Goal: Task Accomplishment & Management: Complete application form

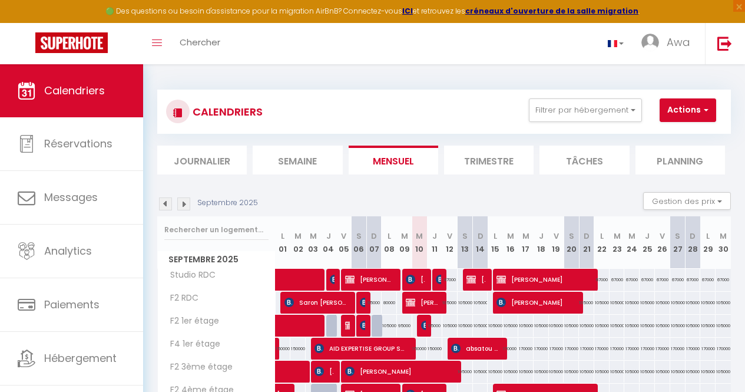
select select "KO"
select select "0"
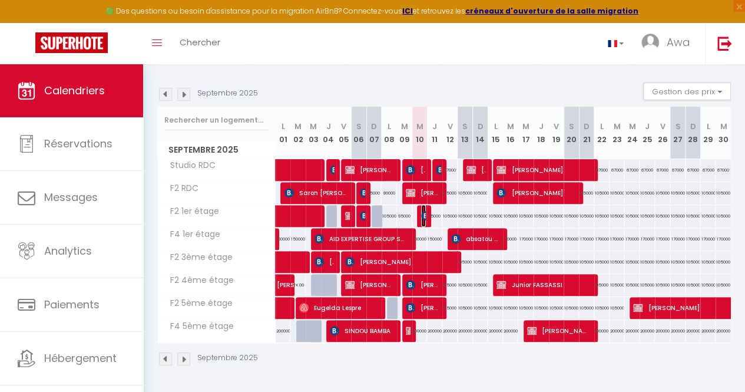
click at [421, 211] on img at bounding box center [425, 215] width 9 height 9
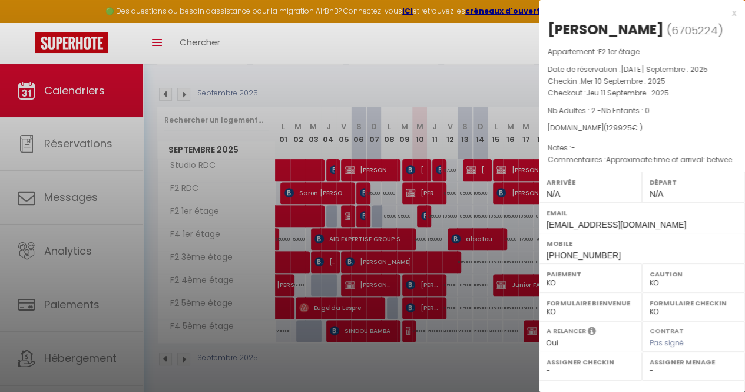
click at [490, 89] on div at bounding box center [372, 196] width 745 height 392
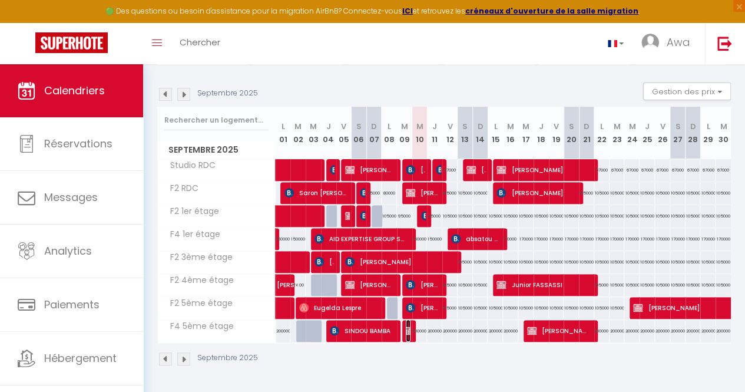
click at [406, 326] on img at bounding box center [410, 330] width 9 height 9
select select "OK"
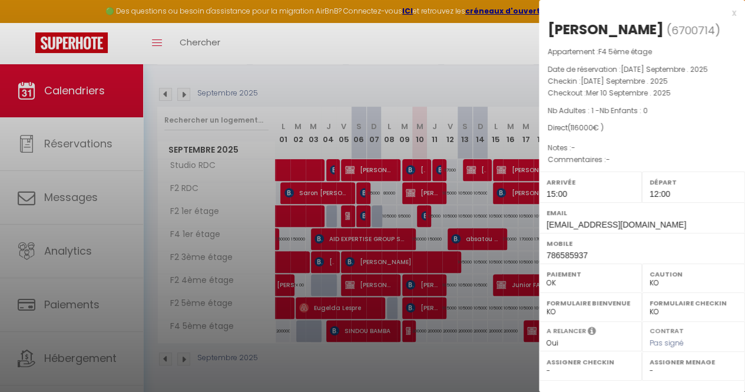
click at [353, 183] on div at bounding box center [372, 196] width 745 height 392
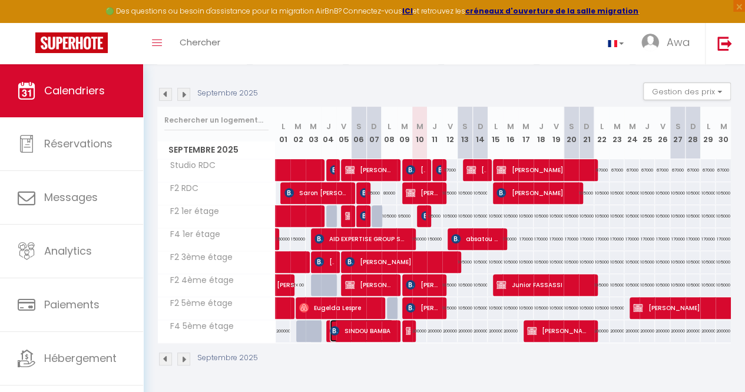
click at [358, 320] on span "SINDOU BAMBA" at bounding box center [362, 330] width 64 height 22
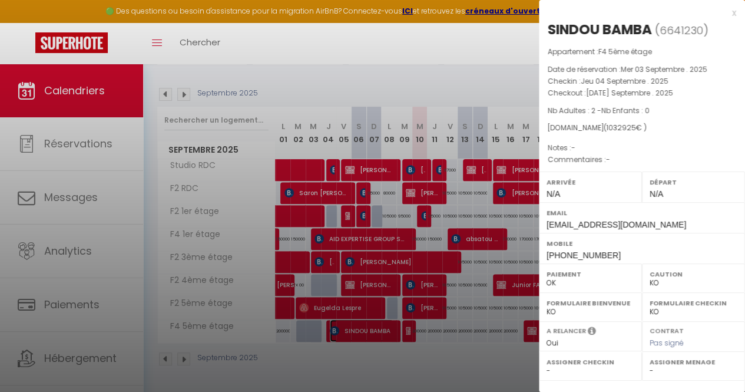
scroll to position [154, 0]
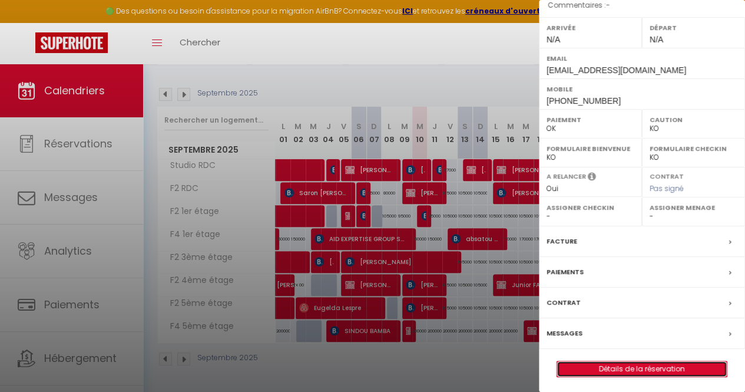
click at [607, 366] on link "Détails de la réservation" at bounding box center [642, 368] width 170 height 15
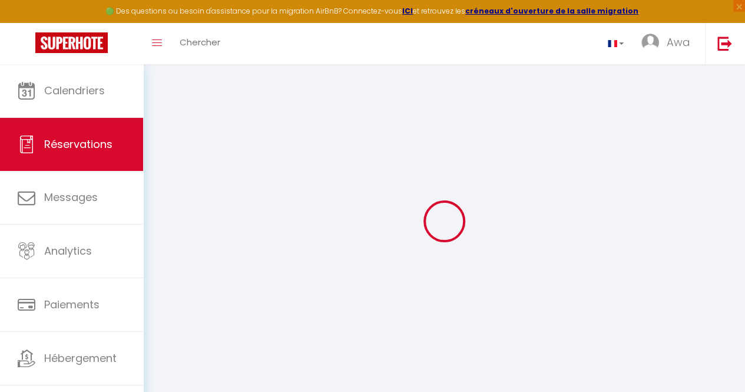
type input "SINDOU"
type input "BAMBA"
type input "[EMAIL_ADDRESS][DOMAIN_NAME]"
type input "[PHONE_NUMBER]"
type input "[EMAIL_ADDRESS][DOMAIN_NAME]"
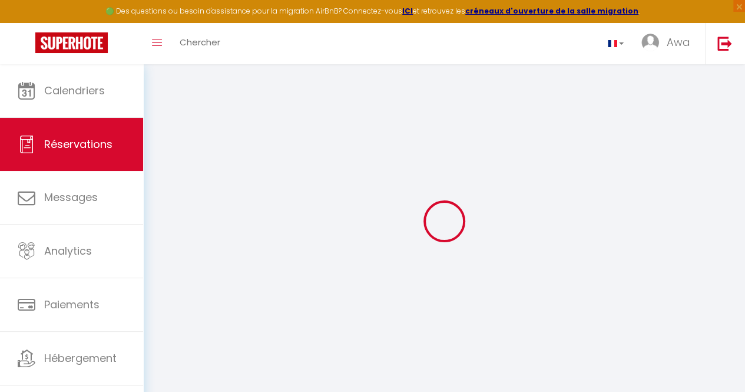
type input "ABIDJAN"
select select "CI"
type input "184126"
select select "56896"
select select "1"
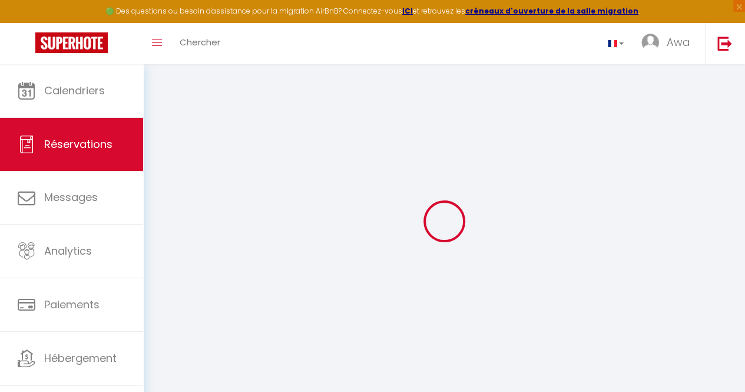
select select
type input "2"
select select "12"
select select
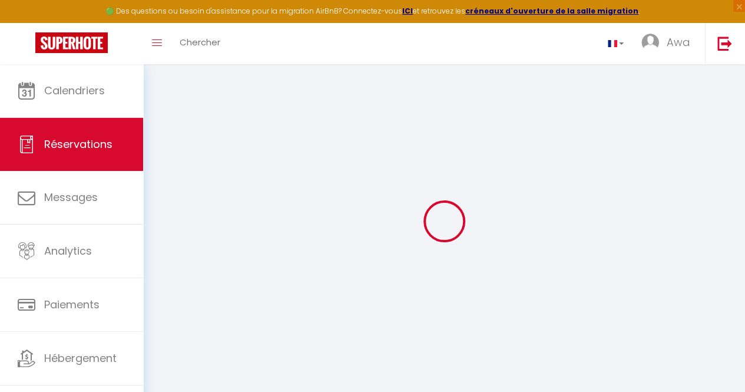
type input "999999"
checkbox input "false"
select select "2"
type input "0"
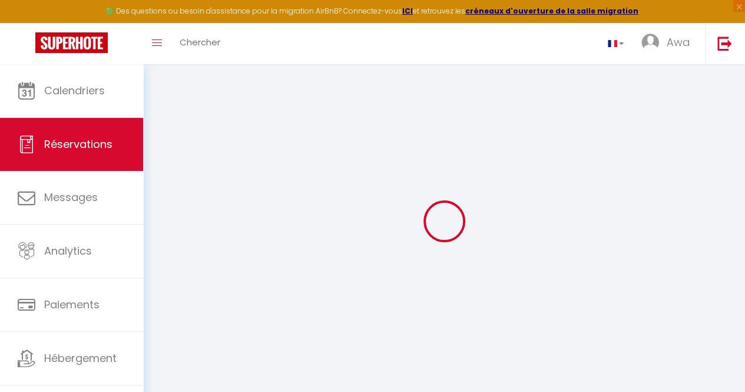
type input "0"
select select
select select "14"
checkbox input "false"
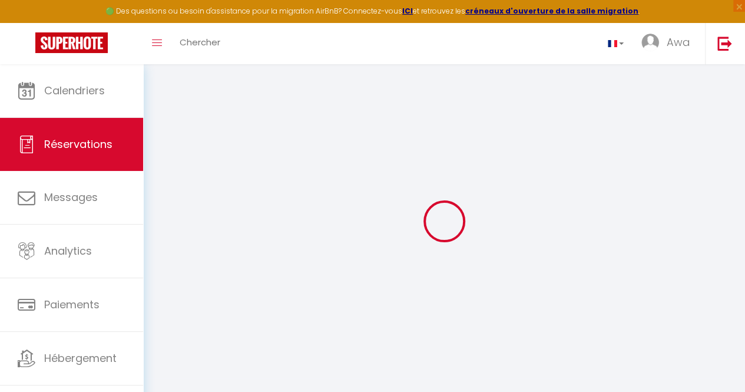
select select
checkbox input "false"
select select
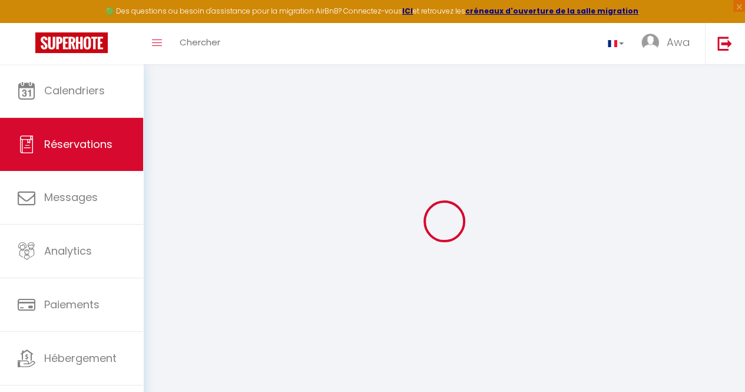
checkbox input "false"
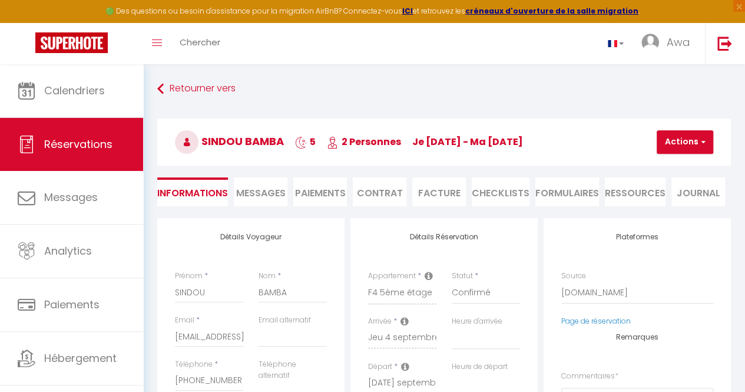
select select
checkbox input "false"
select select
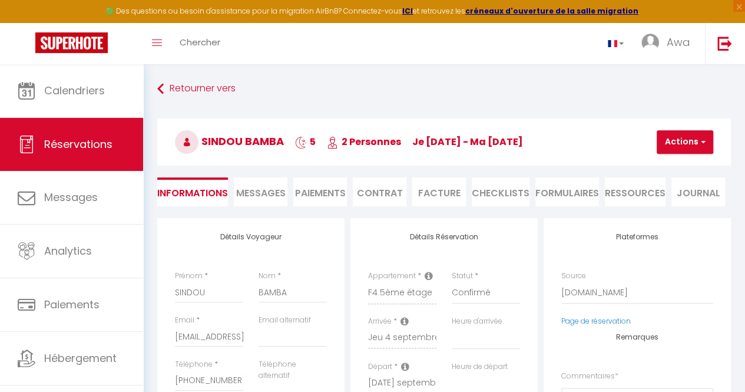
checkbox input "false"
select select
click at [666, 136] on button "Actions" at bounding box center [685, 142] width 57 height 24
click at [670, 161] on link "Enregistrer" at bounding box center [695, 167] width 93 height 15
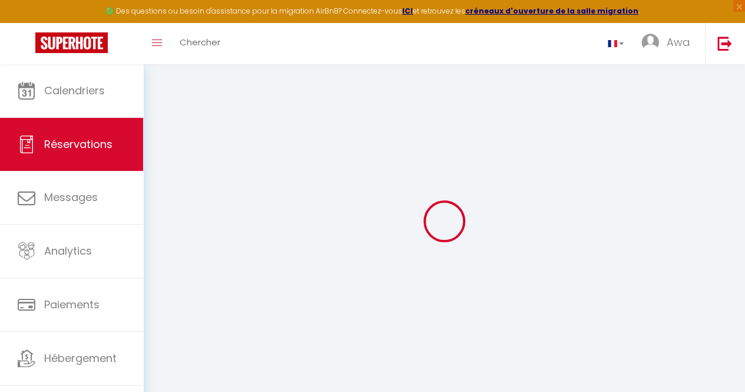
select select "not_cancelled"
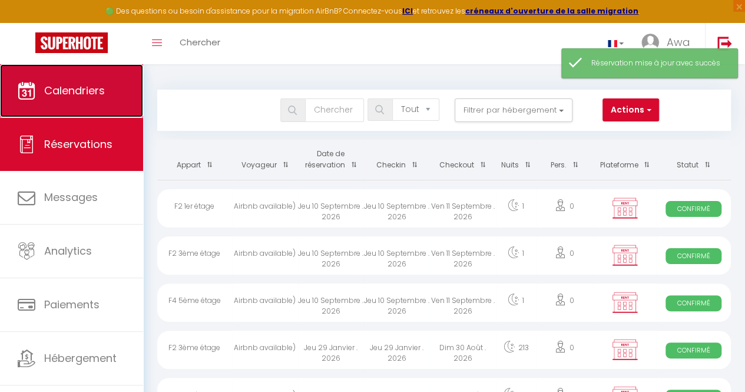
click at [103, 100] on link "Calendriers" at bounding box center [71, 90] width 143 height 53
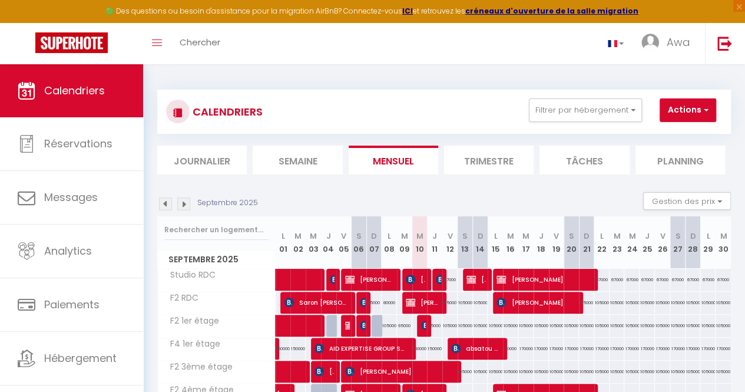
scroll to position [115, 0]
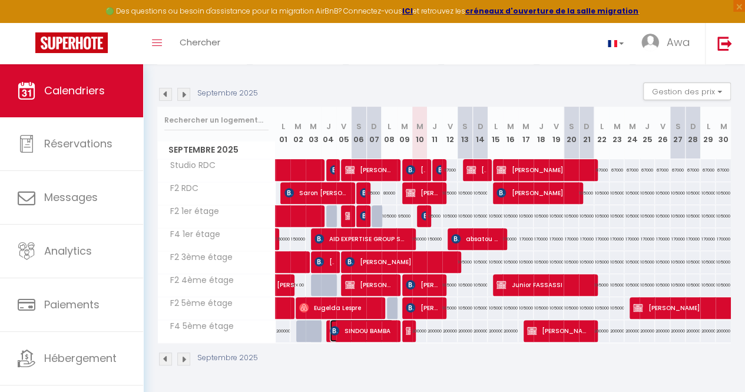
click at [361, 321] on span "SINDOU BAMBA" at bounding box center [362, 330] width 64 height 22
select select "OK"
select select "KO"
select select "0"
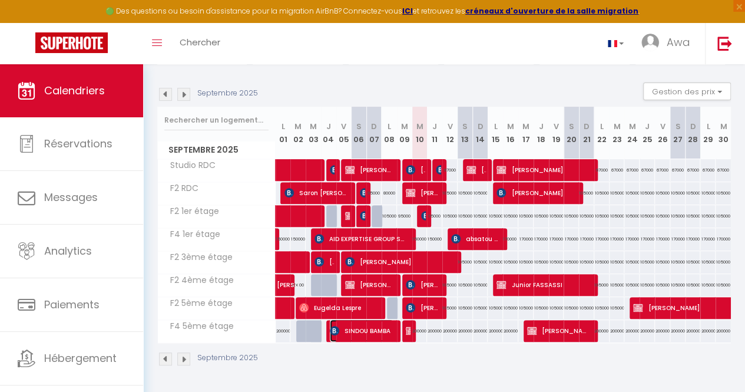
select select "1"
select select
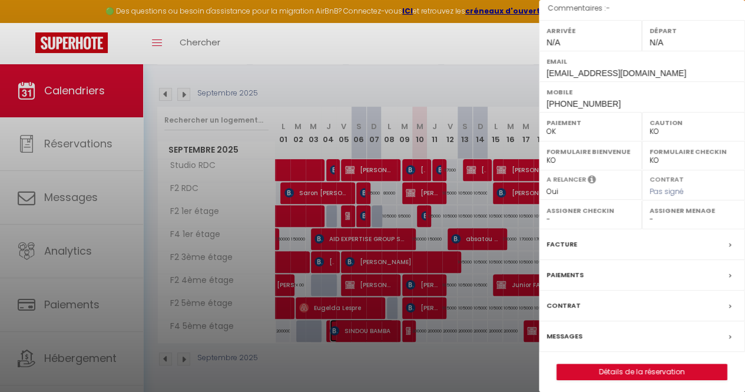
scroll to position [152, 0]
click at [589, 248] on div "Facture" at bounding box center [642, 244] width 206 height 31
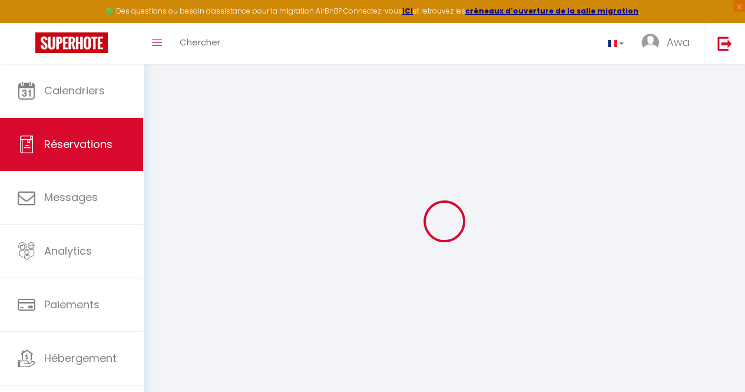
select select "cleaning"
select select "taxes"
select select
checkbox input "false"
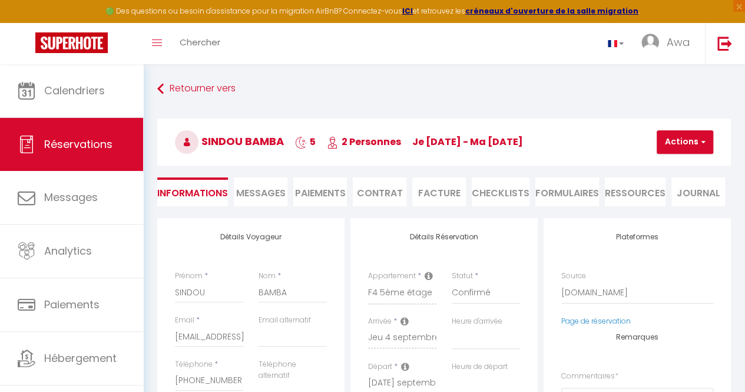
select select
checkbox input "false"
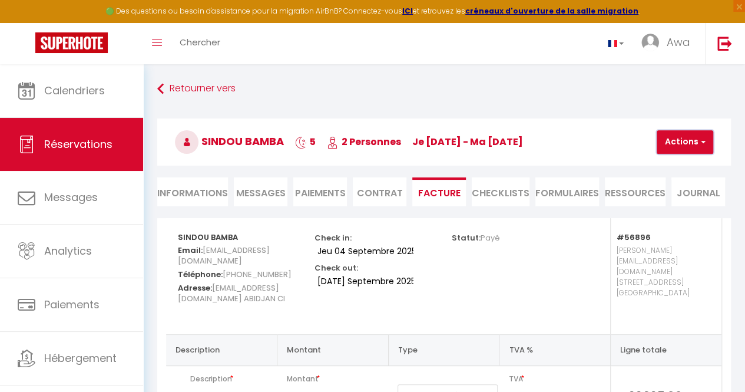
click at [676, 143] on button "Actions" at bounding box center [685, 142] width 57 height 24
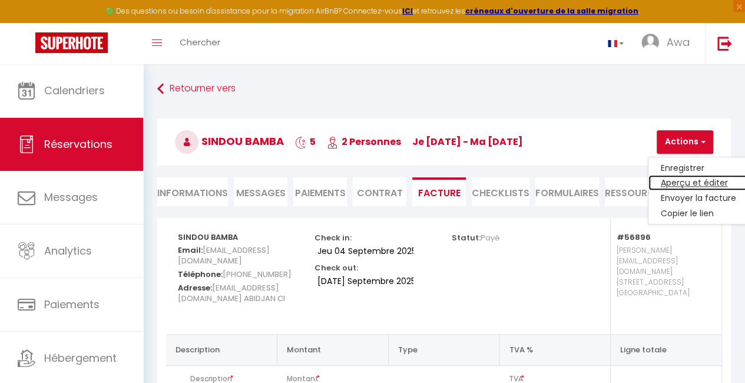
click at [679, 180] on link "Aperçu et éditer" at bounding box center [698, 183] width 99 height 15
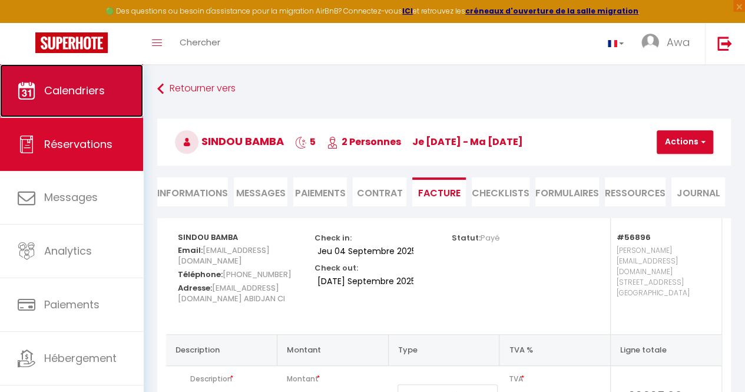
click at [49, 100] on link "Calendriers" at bounding box center [71, 90] width 143 height 53
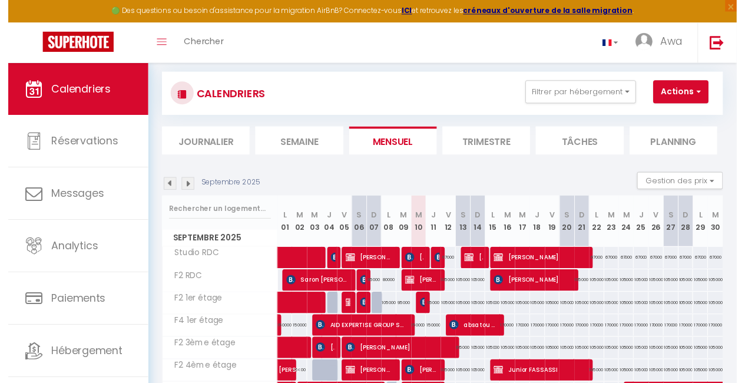
scroll to position [16, 0]
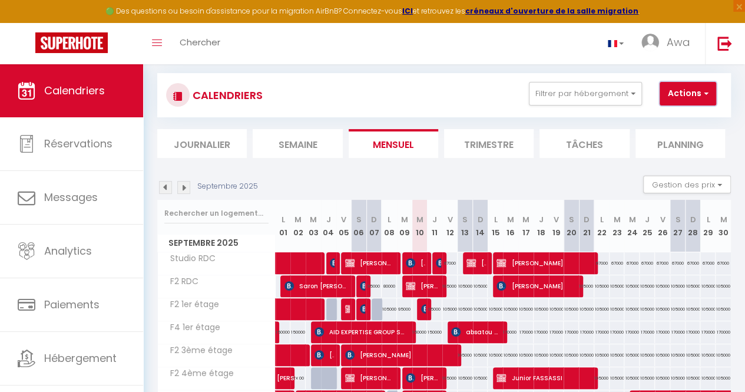
click at [691, 101] on button "Actions" at bounding box center [688, 94] width 57 height 24
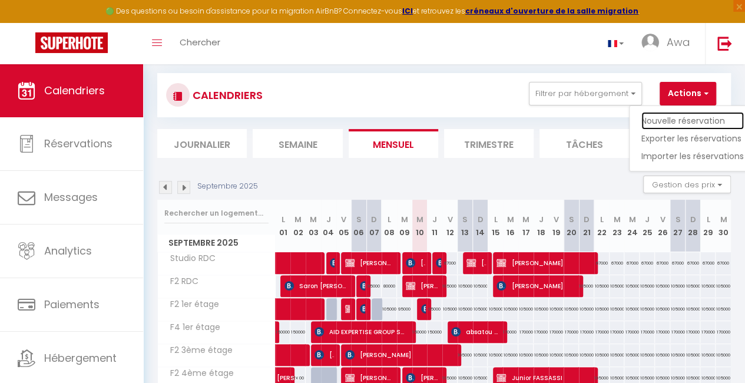
click at [662, 112] on link "Nouvelle réservation" at bounding box center [693, 121] width 103 height 18
select select
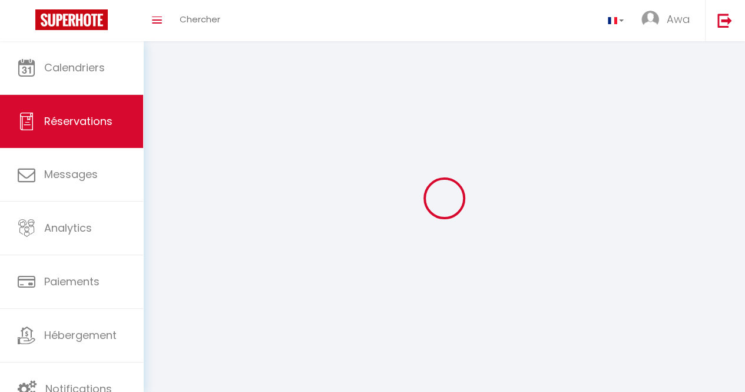
select select
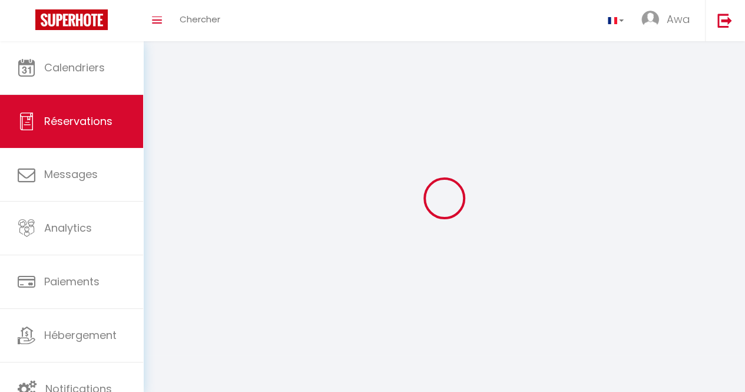
select select
checkbox input "false"
select select
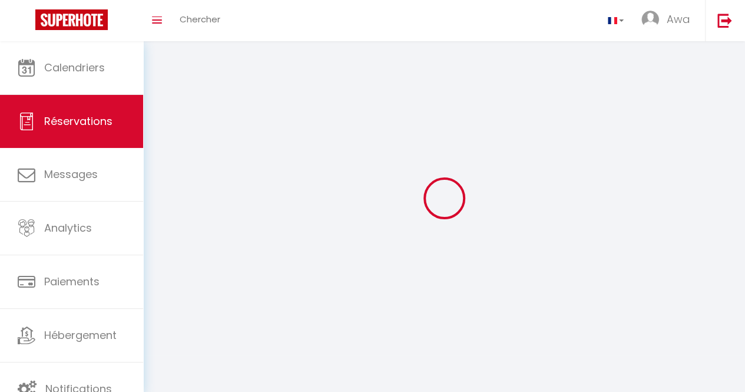
select select
checkbox input "false"
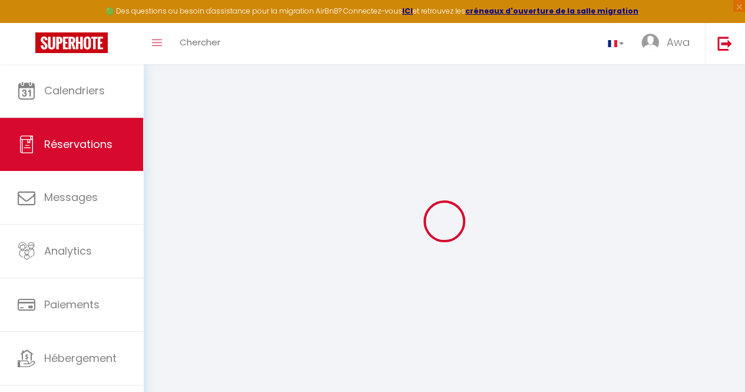
select select
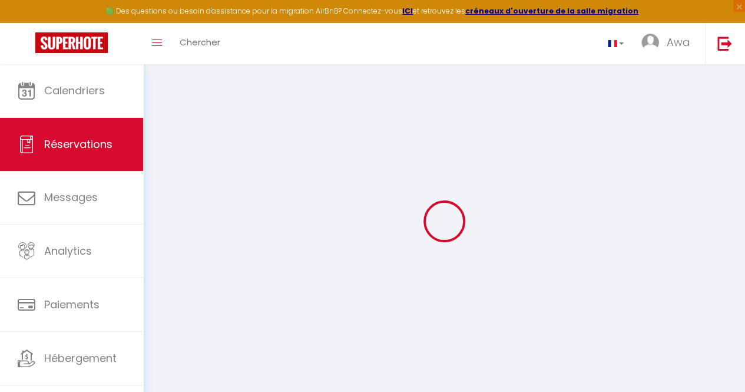
select select
checkbox input "false"
select select
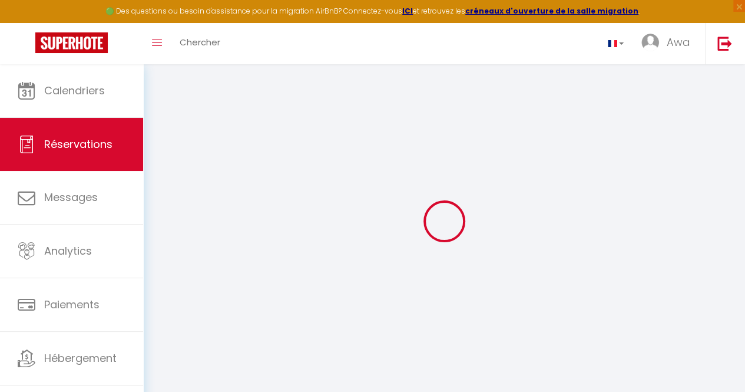
select select
checkbox input "false"
select select
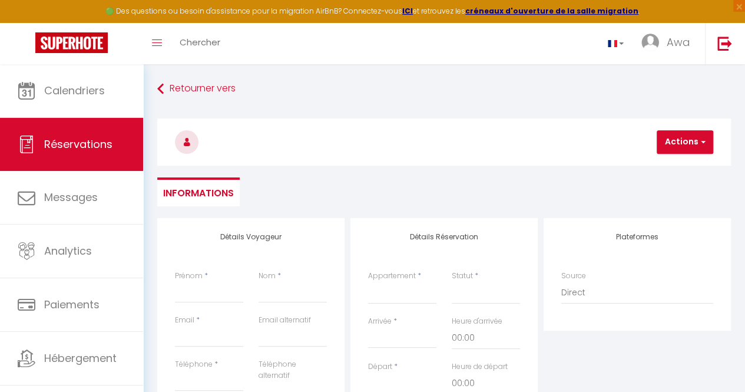
select select
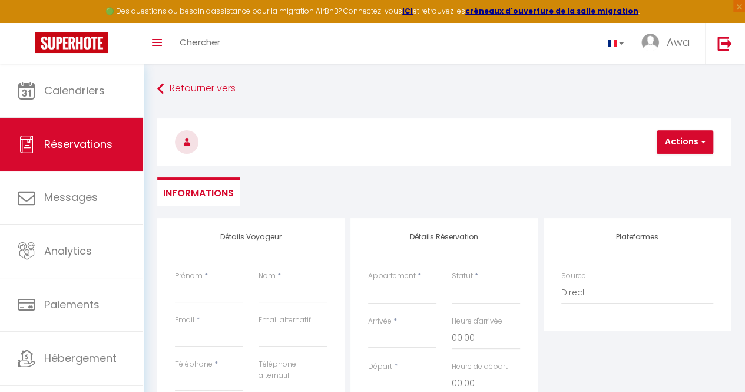
select select
checkbox input "false"
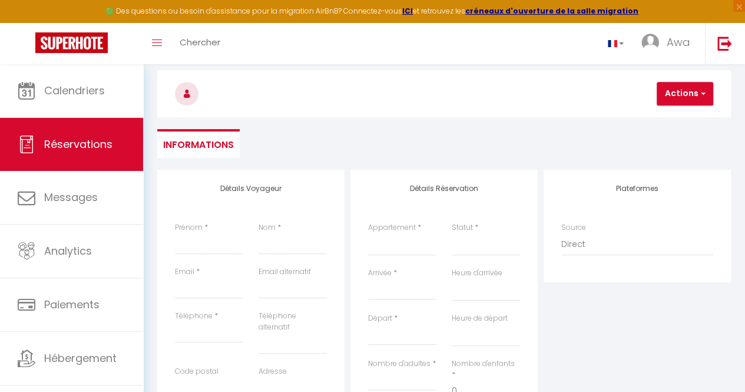
scroll to position [54, 0]
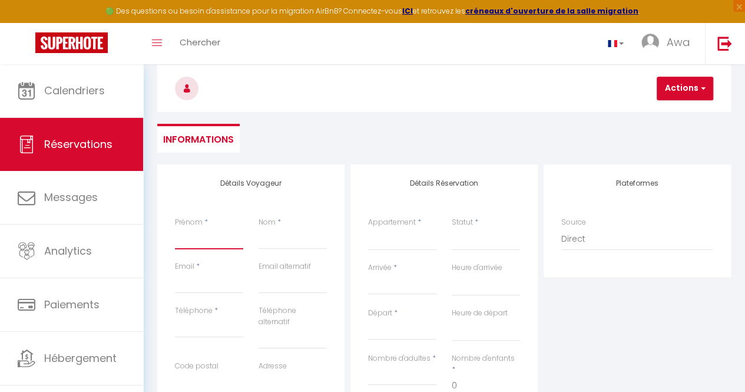
click at [211, 236] on input "Prénom" at bounding box center [209, 238] width 68 height 21
type input "M"
select select
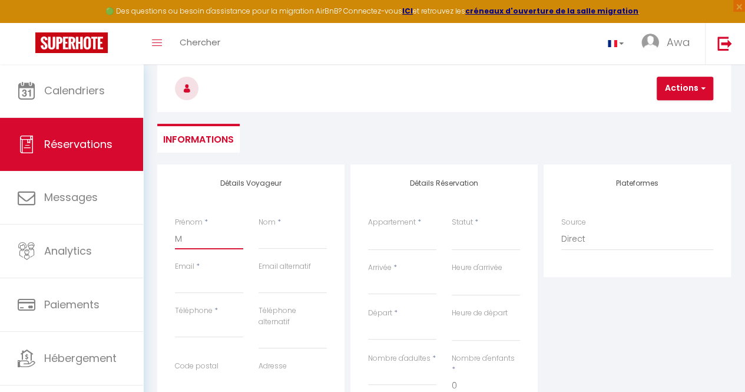
select select
checkbox input "false"
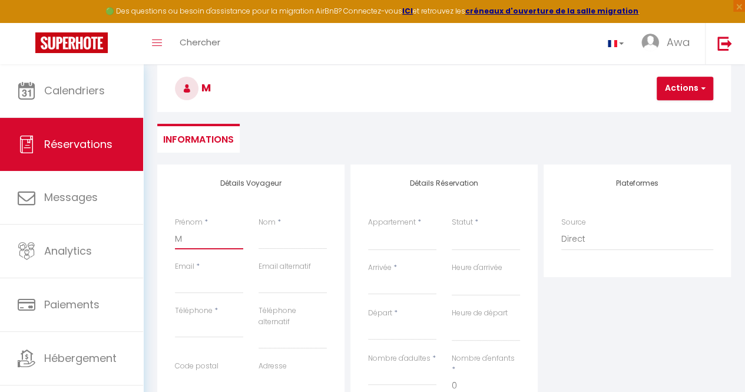
type input "Ma"
select select
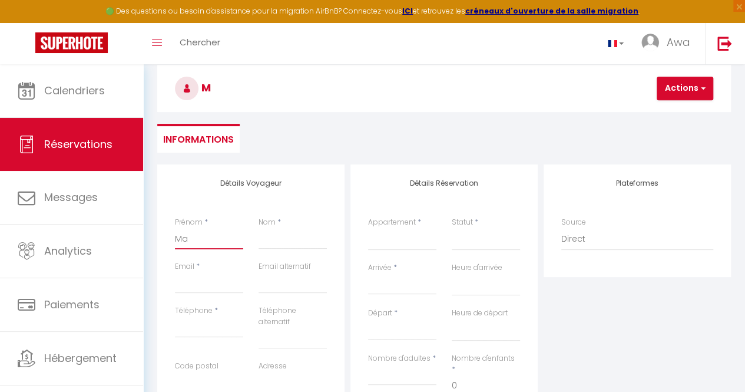
select select
checkbox input "false"
type input "Mam"
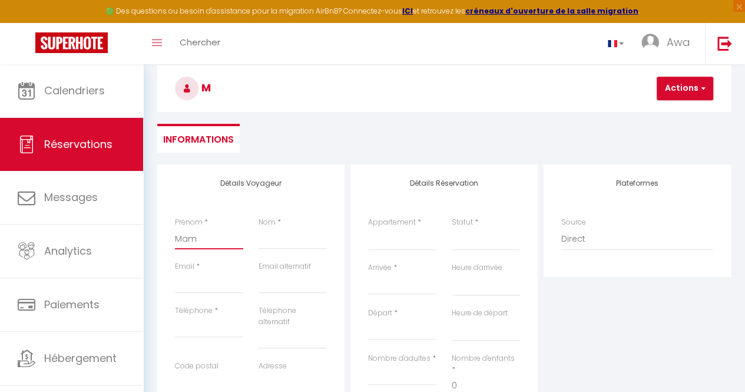
select select
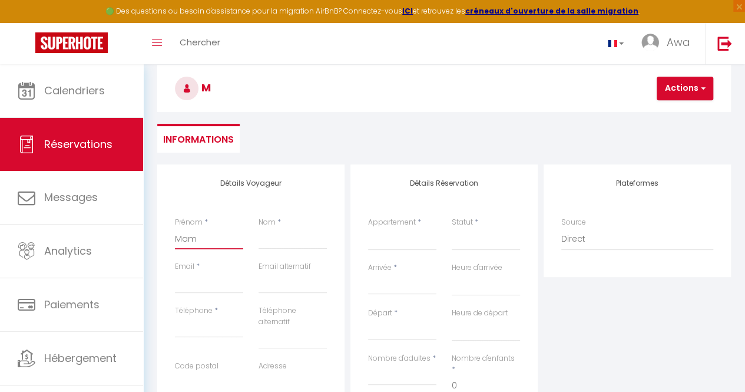
select select
checkbox input "false"
type input "Mama"
select select
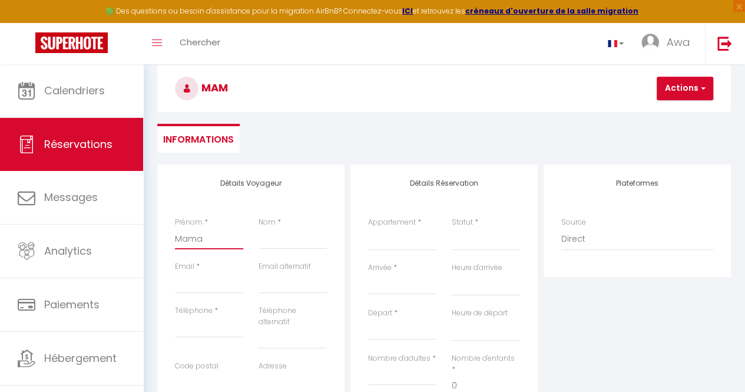
select select
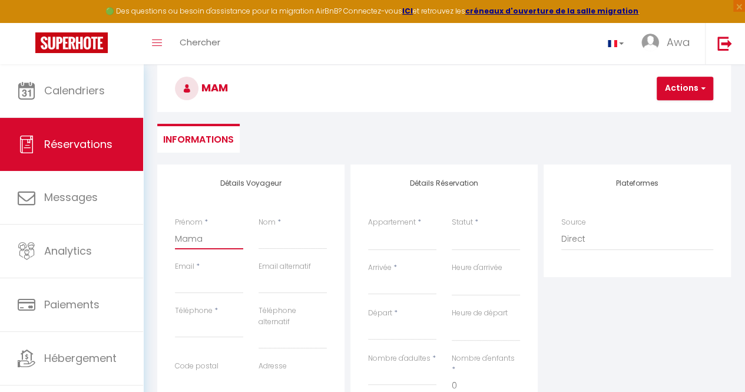
select select
checkbox input "false"
type input "Mamad"
select select
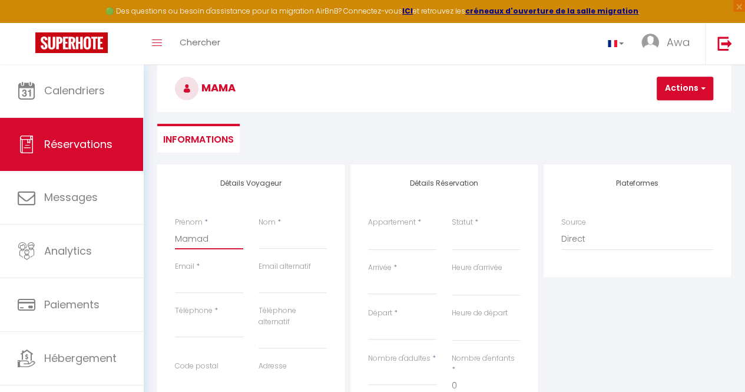
select select
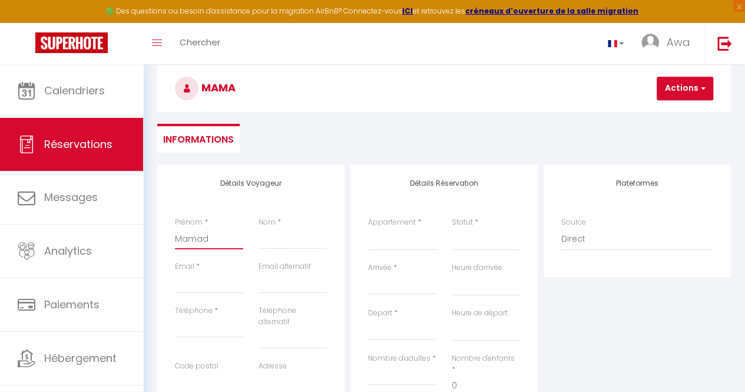
checkbox input "false"
type input "Mamado"
select select
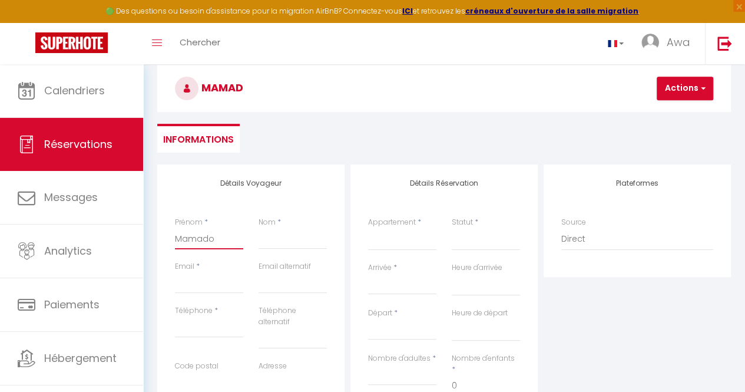
select select
checkbox input "false"
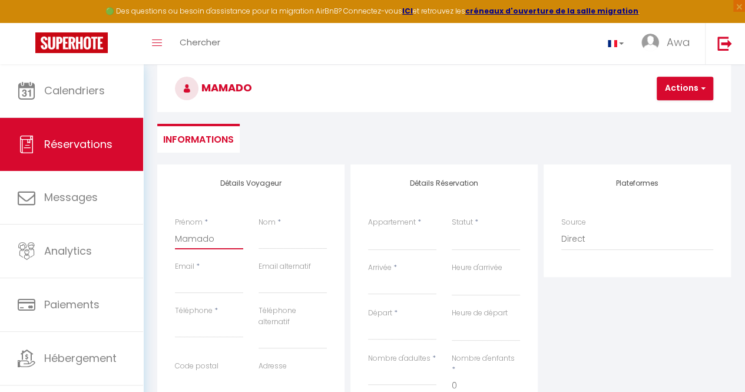
type input "[PERSON_NAME]"
select select
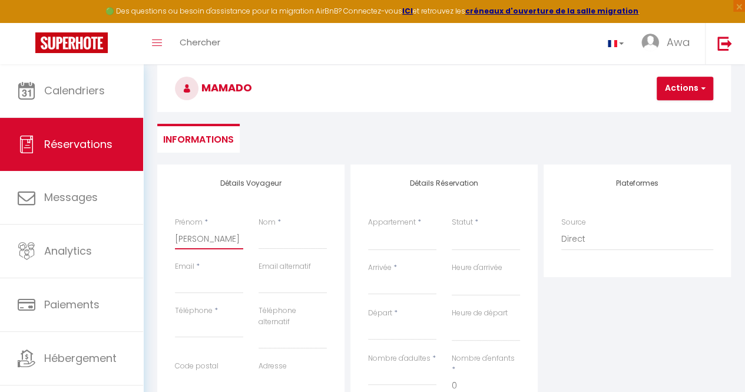
select select
checkbox input "false"
type input "[PERSON_NAME]"
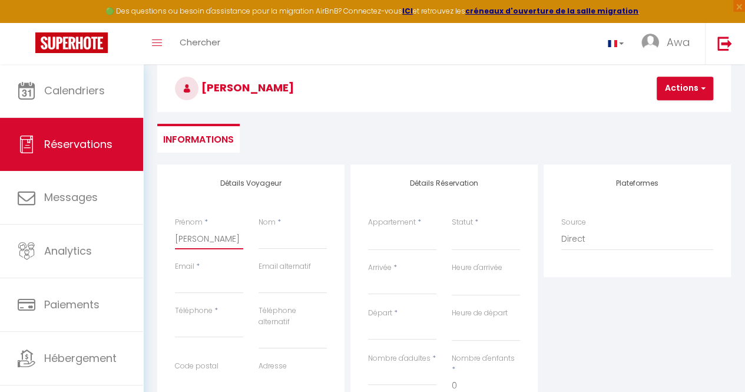
select select
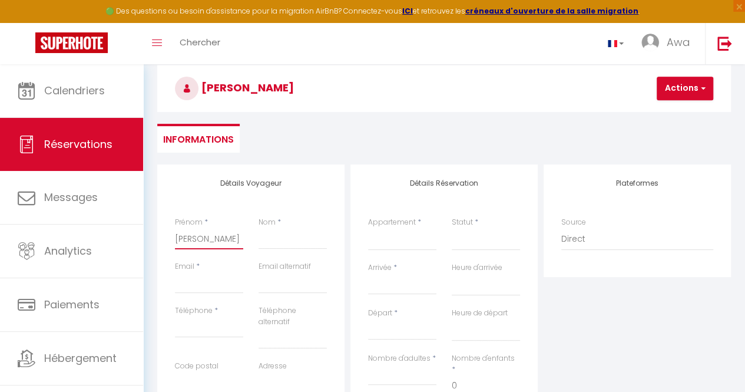
select select
checkbox input "false"
type input "[PERSON_NAME]"
click at [289, 242] on input "Nom" at bounding box center [293, 238] width 68 height 21
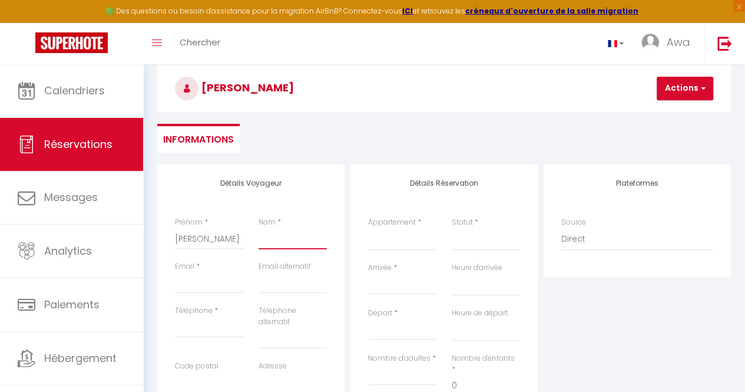
type input "S"
select select
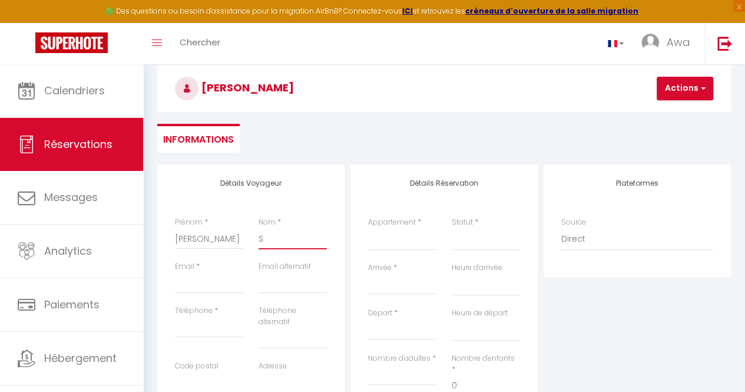
select select
checkbox input "false"
type input "Se"
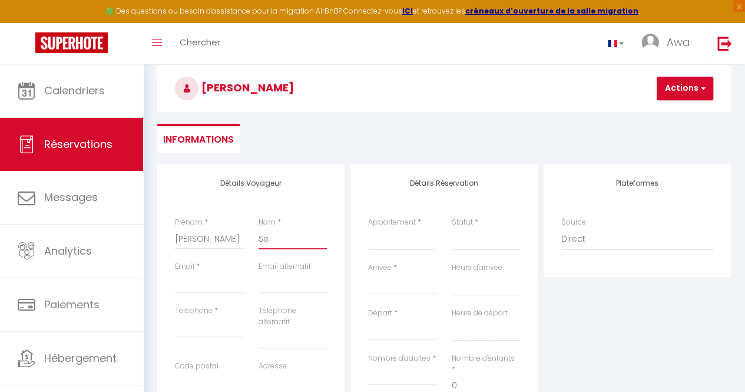
select select
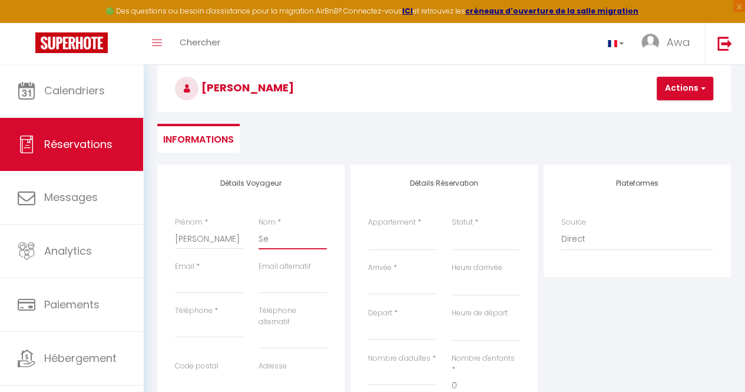
select select
checkbox input "false"
type input "Sec"
select select
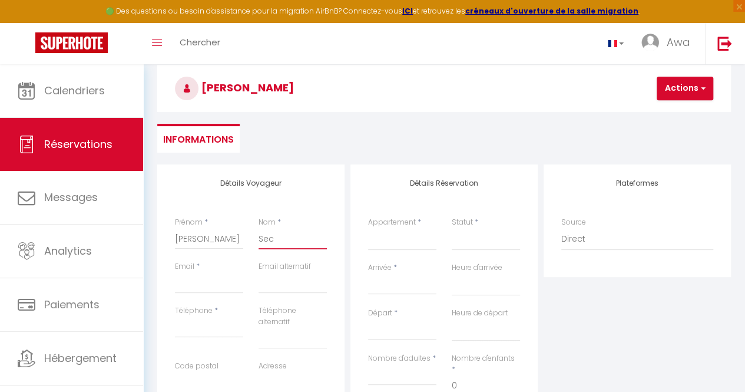
select select
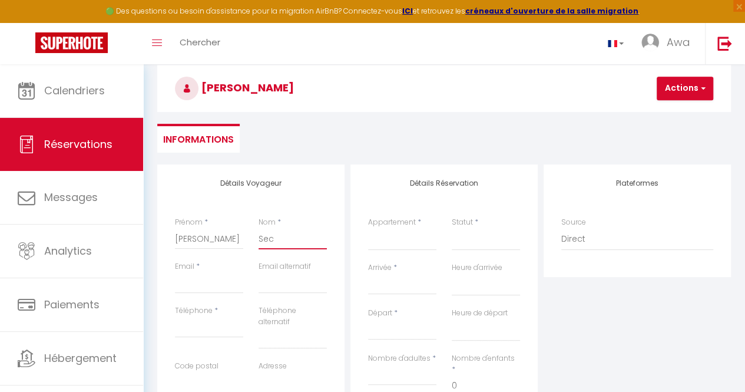
select select
click at [202, 273] on input "Email" at bounding box center [209, 282] width 68 height 21
click at [191, 333] on input "Téléphone" at bounding box center [209, 326] width 68 height 21
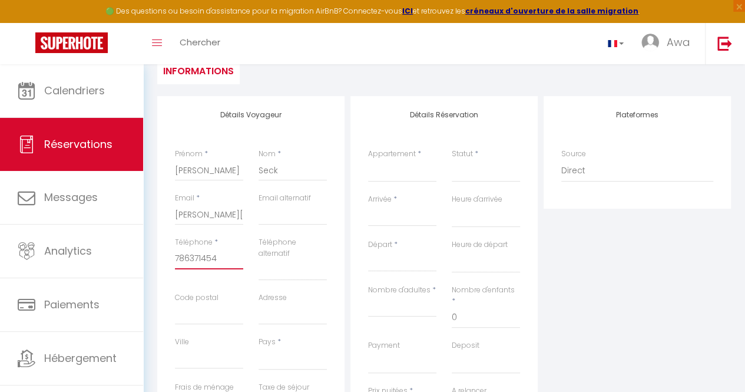
scroll to position [123, 0]
click at [219, 312] on input "Code postal" at bounding box center [209, 313] width 68 height 21
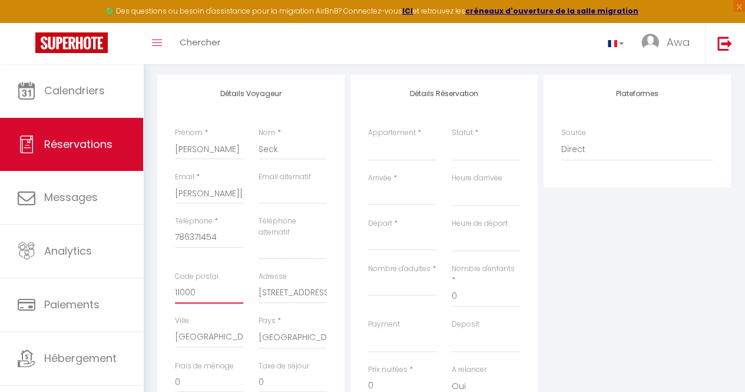
scroll to position [137, 0]
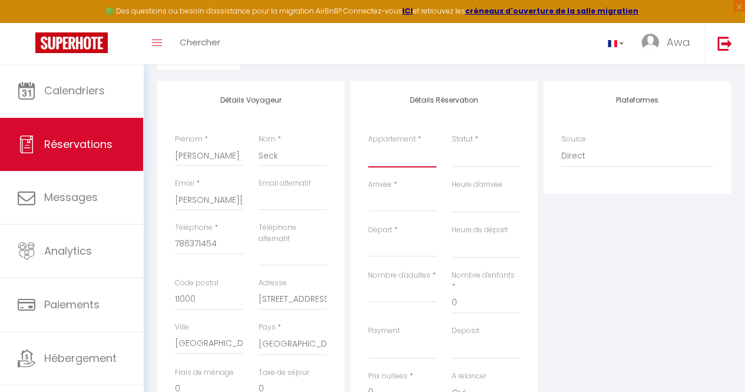
click at [398, 148] on select "F2 4ème étage Studio RDC F2 RDC F2 5ème étage F2 3ème étage F2 1er étage F4 1er…" at bounding box center [402, 156] width 68 height 22
click at [368, 145] on select "F2 4ème étage Studio RDC F2 RDC F2 5ème étage F2 3ème étage F2 1er étage F4 1er…" at bounding box center [402, 156] width 68 height 22
click at [475, 148] on select "Confirmé Non Confirmé [PERSON_NAME] par le voyageur No Show Request" at bounding box center [486, 156] width 68 height 22
click at [452, 145] on select "Confirmé Non Confirmé [PERSON_NAME] par le voyageur No Show Request" at bounding box center [486, 156] width 68 height 22
click at [409, 201] on input "Arrivée" at bounding box center [402, 201] width 68 height 15
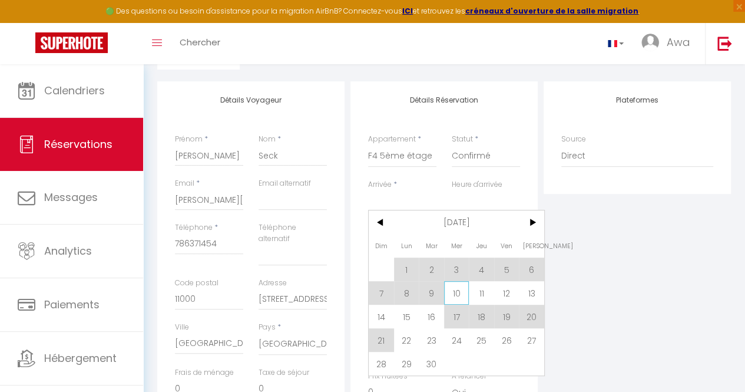
click at [457, 288] on span "10" at bounding box center [456, 293] width 25 height 24
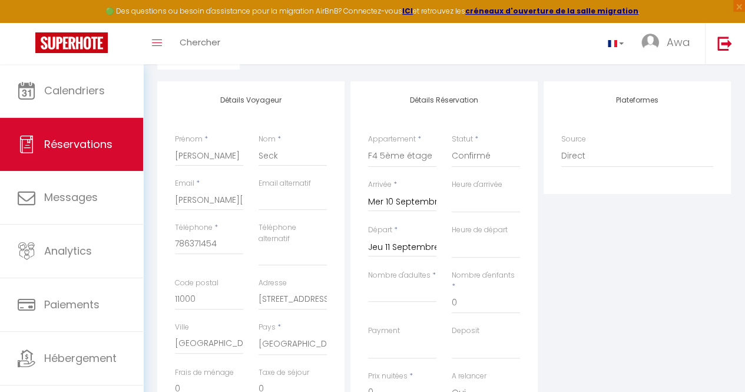
click at [425, 239] on div "Jeu 11 Septembre 2025 < [DATE] > Dim Lun Mar Mer Jeu Ven Sam 1 2 3 4 5 6 7 8 9 …" at bounding box center [402, 246] width 68 height 21
click at [421, 249] on input "Jeu 11 Septembre 2025" at bounding box center [402, 247] width 68 height 15
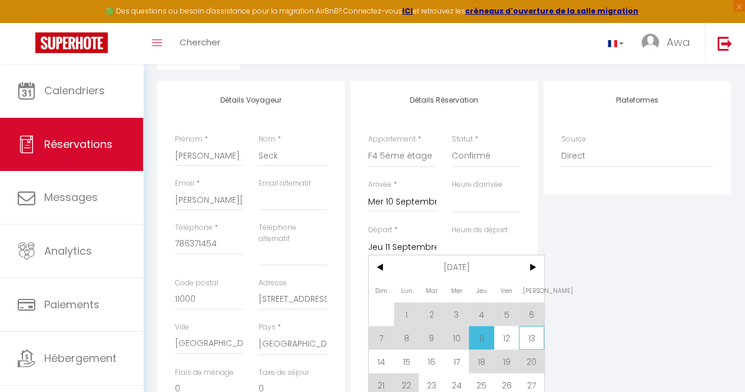
click at [539, 335] on span "13" at bounding box center [531, 338] width 25 height 24
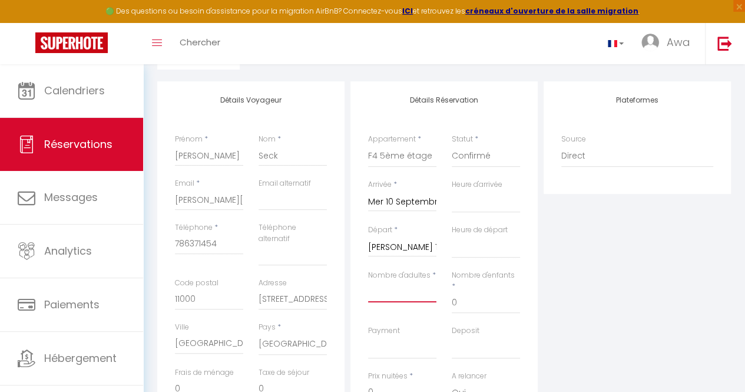
click at [411, 286] on input "Nombre d'adultes" at bounding box center [402, 291] width 68 height 21
click at [488, 179] on div "Statut * Confirmé Non Confirmé Annulé Annulé par le voyageur No Show Request" at bounding box center [486, 156] width 84 height 45
click at [477, 200] on select "00:00 00:30 01:00 01:30 02:00 02:30 03:00 03:30 04:00 04:30 05:00 05:30 06:00 0…" at bounding box center [486, 201] width 68 height 22
click at [452, 190] on select "00:00 00:30 01:00 01:30 02:00 02:30 03:00 03:30 04:00 04:30 05:00 05:30 06:00 0…" at bounding box center [486, 201] width 68 height 22
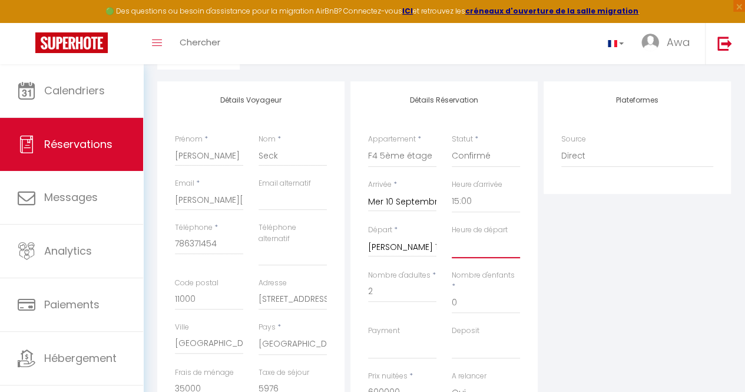
click at [476, 245] on select "00:00 00:30 01:00 01:30 02:00 02:30 03:00 03:30 04:00 04:30 05:00 05:30 06:00 0…" at bounding box center [486, 247] width 68 height 22
click at [452, 236] on select "00:00 00:30 01:00 01:30 02:00 02:30 03:00 03:30 04:00 04:30 05:00 05:30 06:00 0…" at bounding box center [486, 247] width 68 height 22
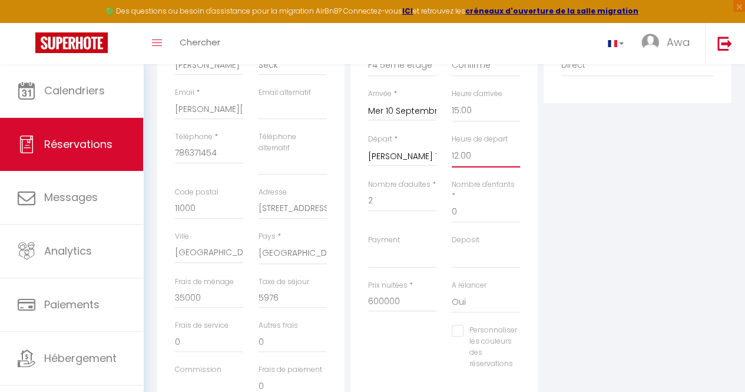
scroll to position [234, 0]
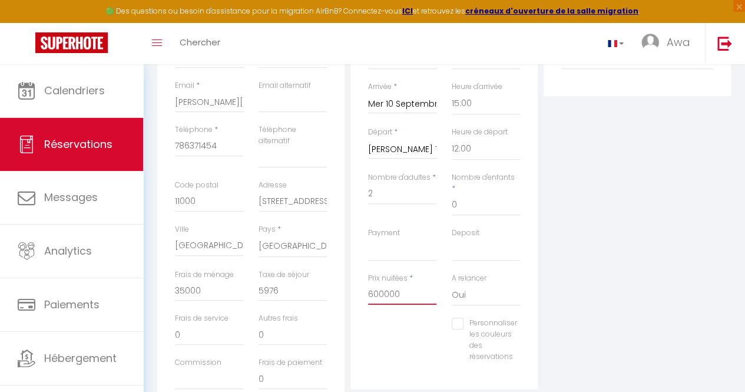
click at [404, 283] on input "600000" at bounding box center [402, 293] width 68 height 21
click at [236, 282] on input "0" at bounding box center [209, 290] width 68 height 21
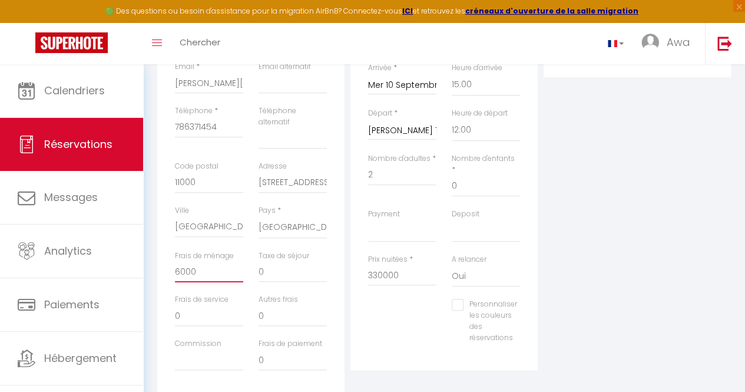
scroll to position [253, 0]
click at [401, 221] on select "OK KO" at bounding box center [402, 231] width 68 height 22
click at [368, 220] on select "OK KO" at bounding box center [402, 231] width 68 height 22
click at [399, 224] on select "OK KO" at bounding box center [402, 231] width 68 height 22
click at [368, 220] on select "OK KO" at bounding box center [402, 231] width 68 height 22
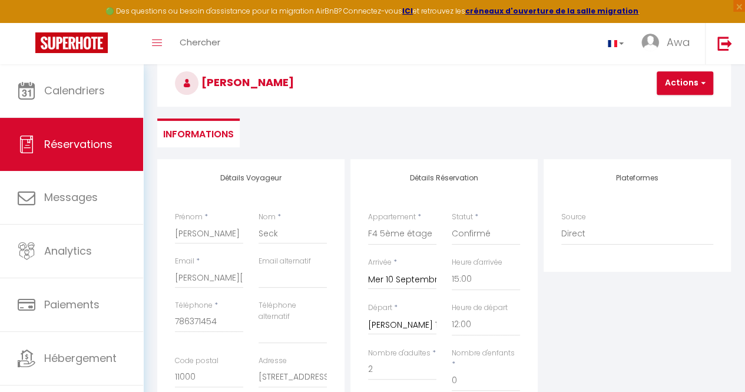
scroll to position [58, 0]
click at [670, 76] on button "Actions" at bounding box center [685, 84] width 57 height 24
click at [668, 100] on ul "Enregistrer" at bounding box center [695, 109] width 94 height 22
click at [668, 84] on button "Actions" at bounding box center [685, 84] width 57 height 24
click at [669, 105] on link "Enregistrer" at bounding box center [695, 109] width 93 height 15
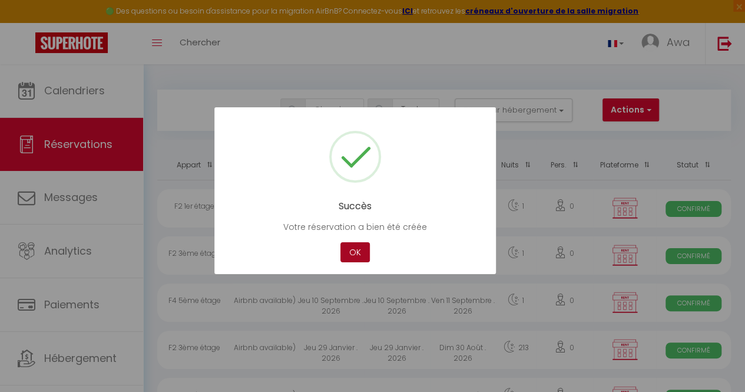
click at [349, 250] on button "OK" at bounding box center [355, 252] width 29 height 21
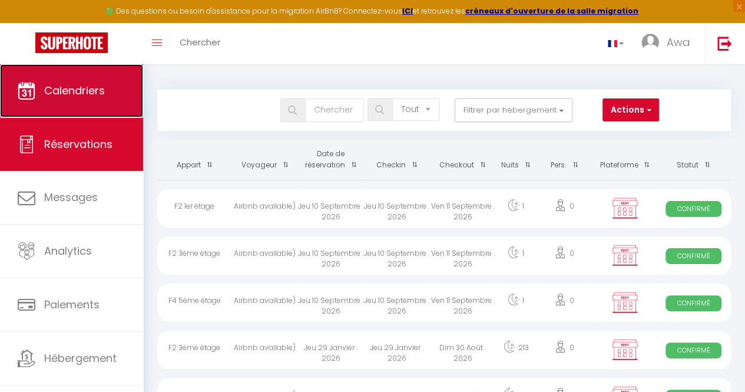
click at [66, 85] on span "Calendriers" at bounding box center [74, 90] width 61 height 15
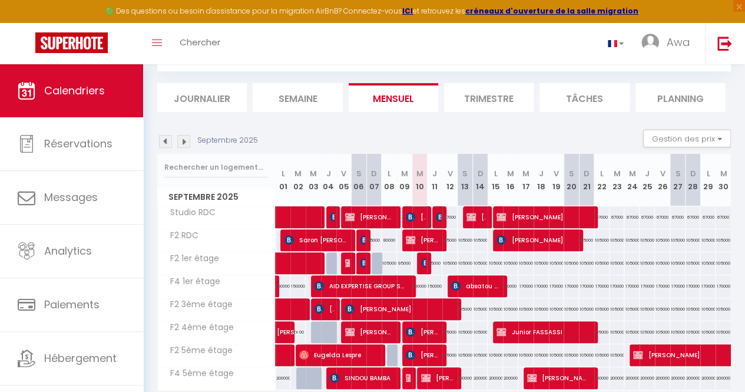
scroll to position [60, 0]
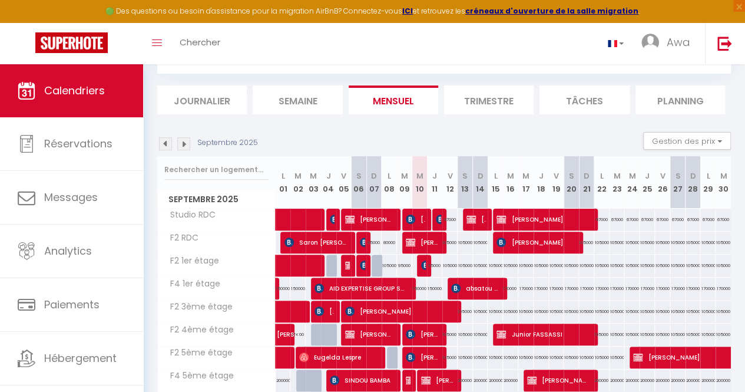
click at [206, 96] on li "Journalier" at bounding box center [202, 99] width 90 height 29
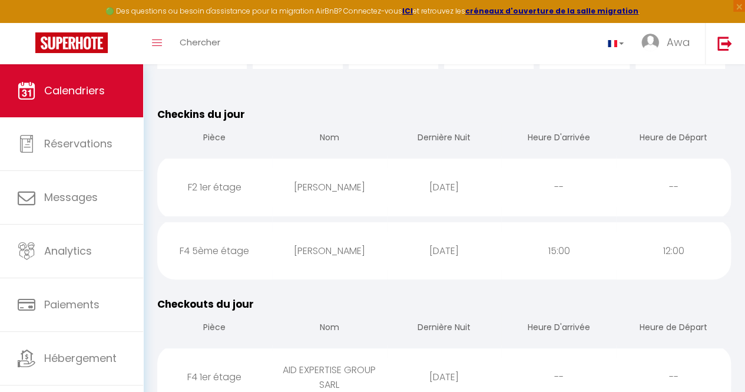
scroll to position [40, 0]
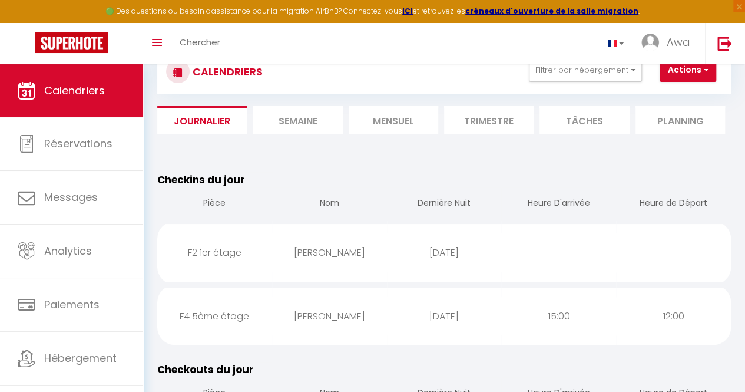
click at [379, 126] on li "Mensuel" at bounding box center [394, 119] width 90 height 29
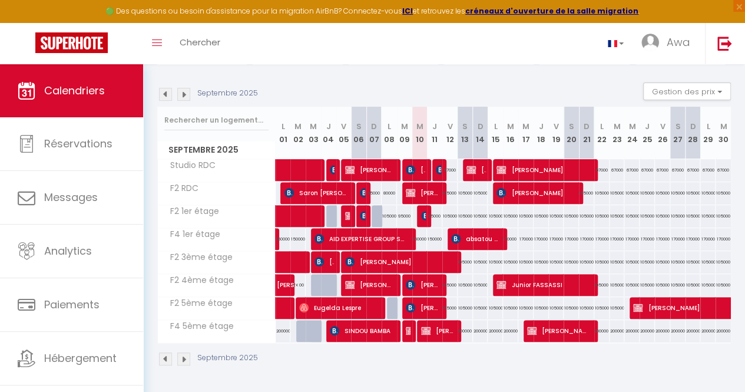
scroll to position [114, 0]
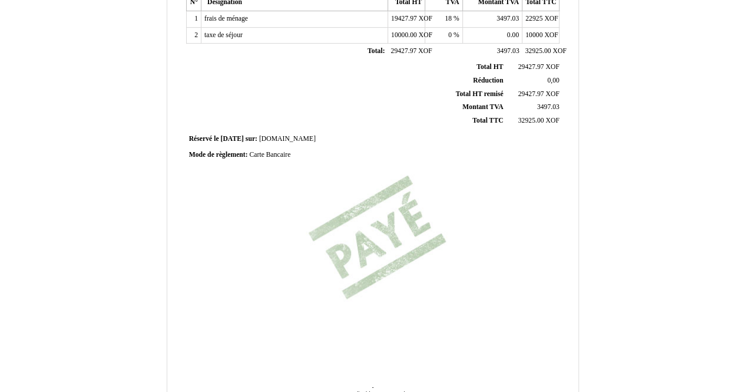
scroll to position [318, 0]
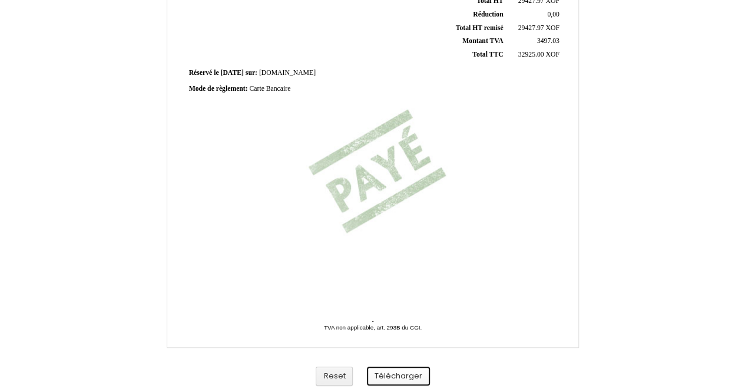
click at [404, 378] on button "Télécharger" at bounding box center [398, 375] width 63 height 19
